Goal: Information Seeking & Learning: Learn about a topic

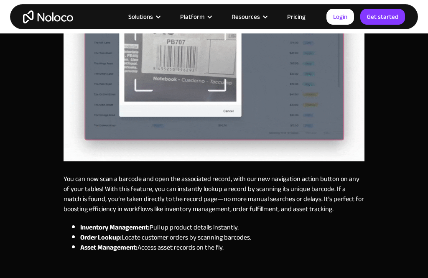
scroll to position [296, 0]
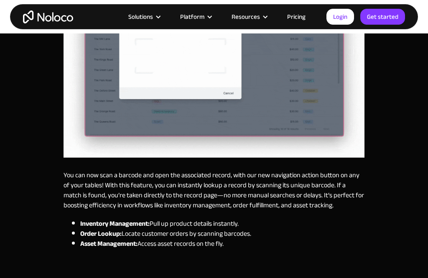
click at [303, 17] on link "Pricing" at bounding box center [296, 16] width 39 height 11
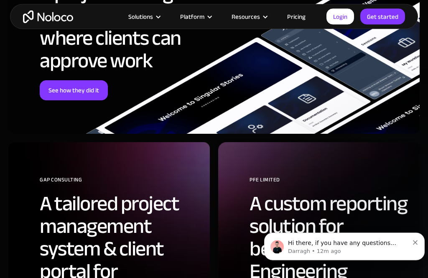
scroll to position [2962, 0]
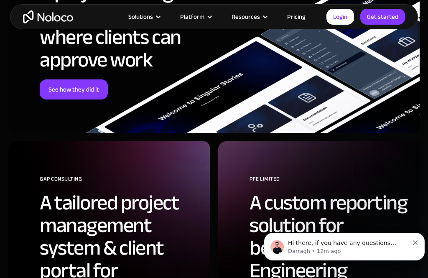
click at [300, 15] on link "Pricing" at bounding box center [296, 16] width 39 height 11
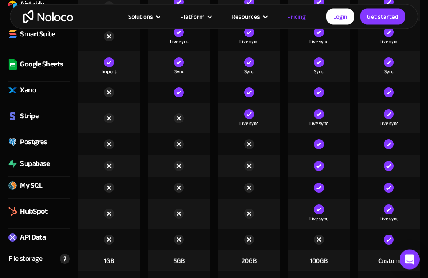
scroll to position [1355, 0]
click at [66, 262] on img at bounding box center [65, 259] width 10 height 10
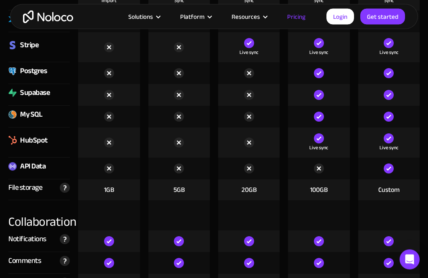
scroll to position [1426, 0]
click at [66, 183] on img at bounding box center [65, 188] width 10 height 10
click at [61, 117] on div "My SQL" at bounding box center [38, 117] width 61 height 22
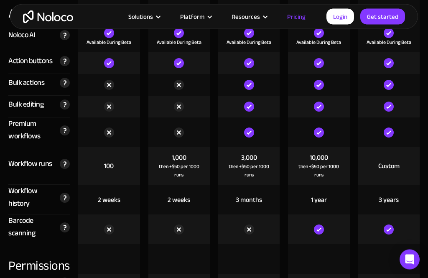
scroll to position [1730, 0]
click at [63, 227] on img at bounding box center [65, 227] width 10 height 10
click at [61, 220] on div "Barcode scanning Scan barcodes and QR codes seamlessly storing or updating scan…" at bounding box center [38, 229] width 61 height 30
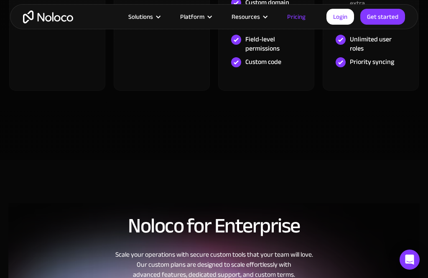
scroll to position [0, 0]
